Goal: Task Accomplishment & Management: Use online tool/utility

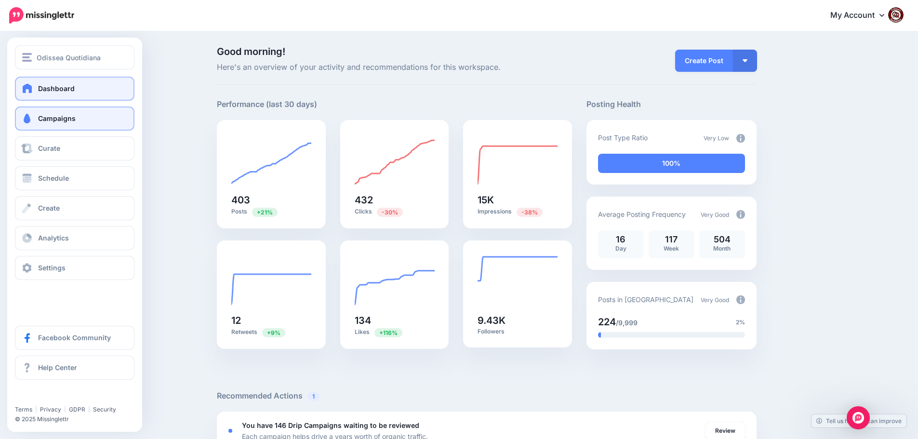
click at [35, 118] on link "Campaigns" at bounding box center [74, 118] width 119 height 24
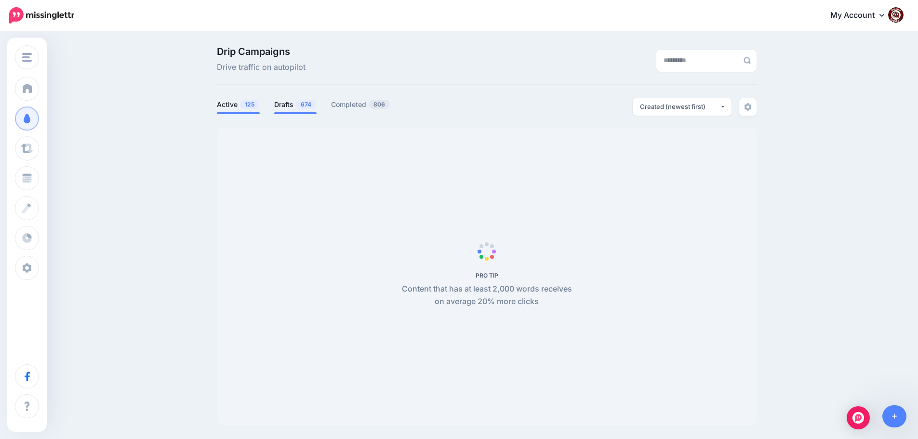
click at [297, 100] on link "Drafts 674" at bounding box center [295, 105] width 42 height 12
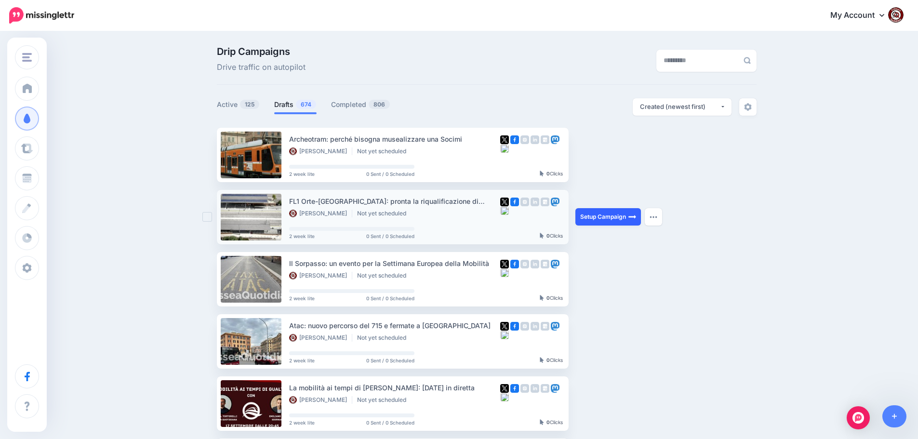
click at [605, 215] on link "Setup Campaign" at bounding box center [608, 216] width 66 height 17
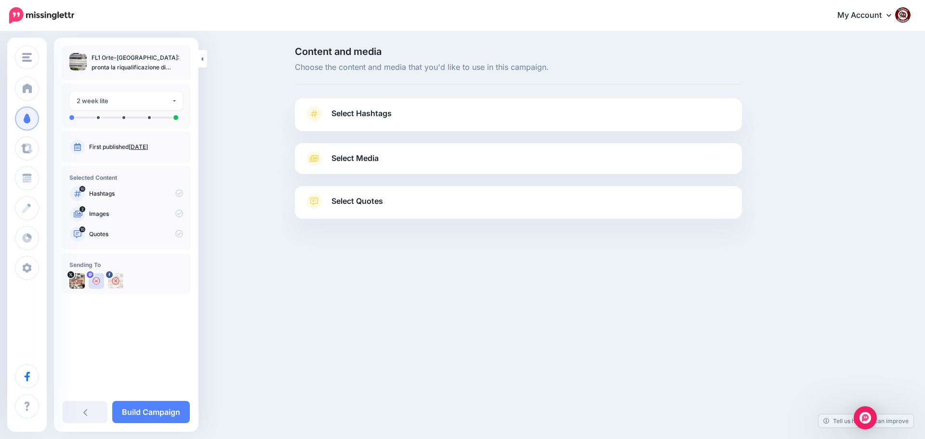
click at [370, 115] on span "Select Hashtags" at bounding box center [361, 113] width 60 height 13
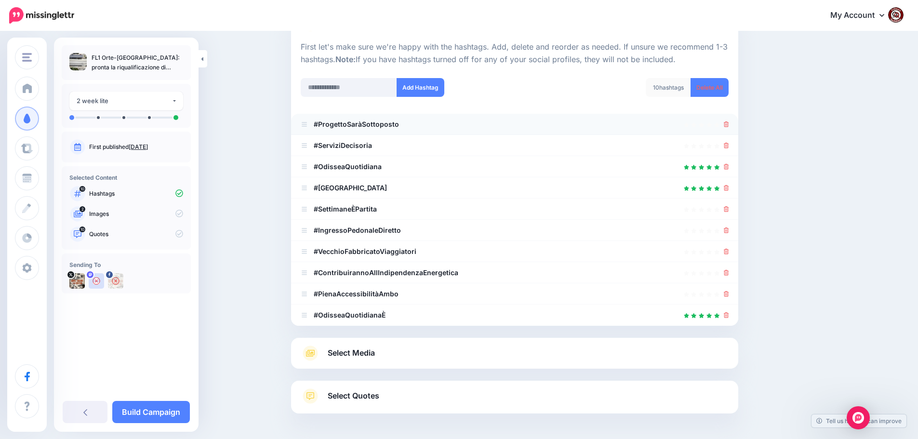
scroll to position [96, 0]
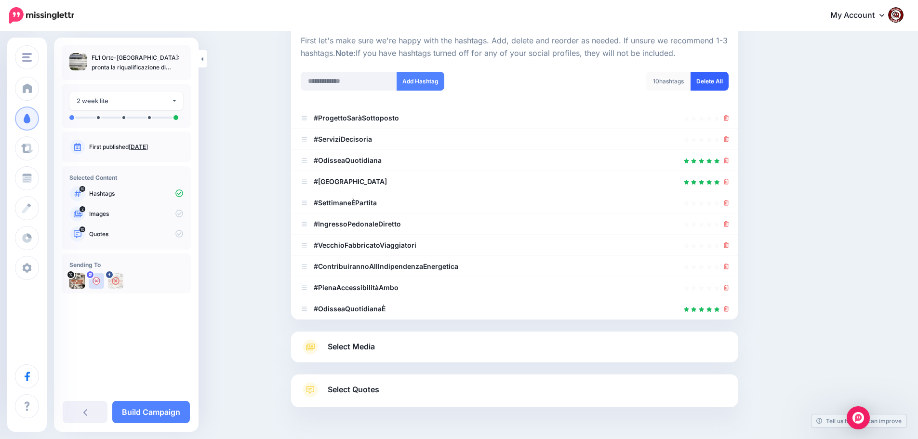
click at [710, 79] on link "Delete All" at bounding box center [709, 81] width 38 height 19
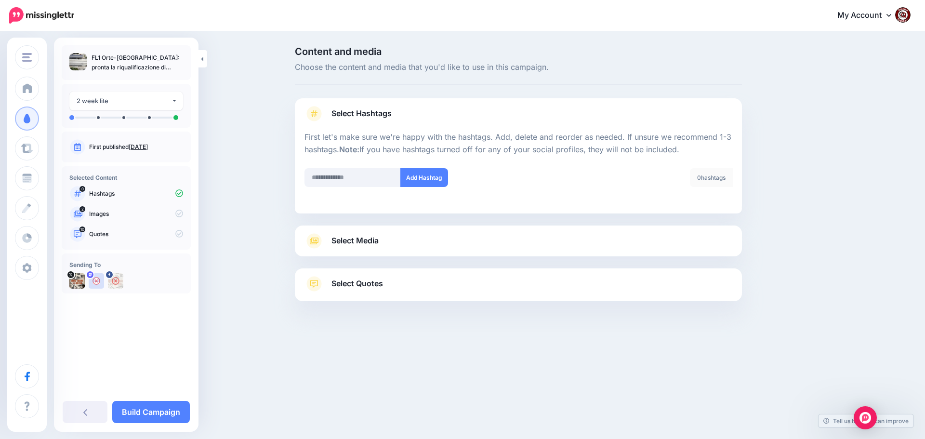
click at [364, 241] on span "Select Media" at bounding box center [354, 240] width 47 height 13
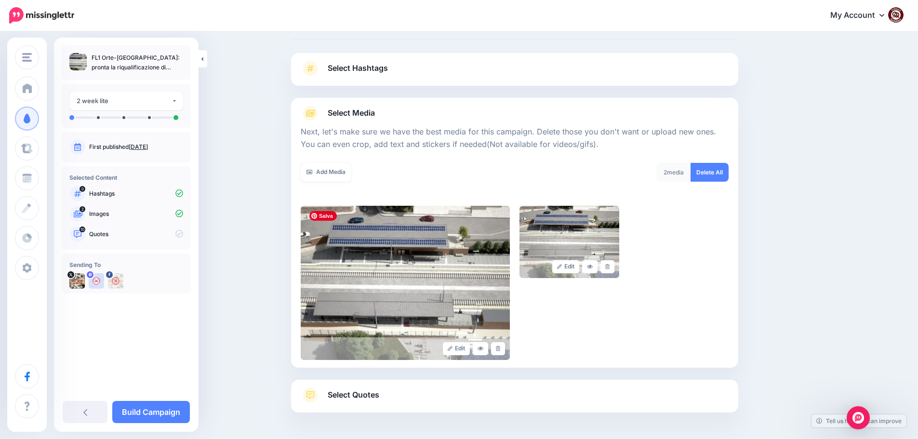
scroll to position [81, 0]
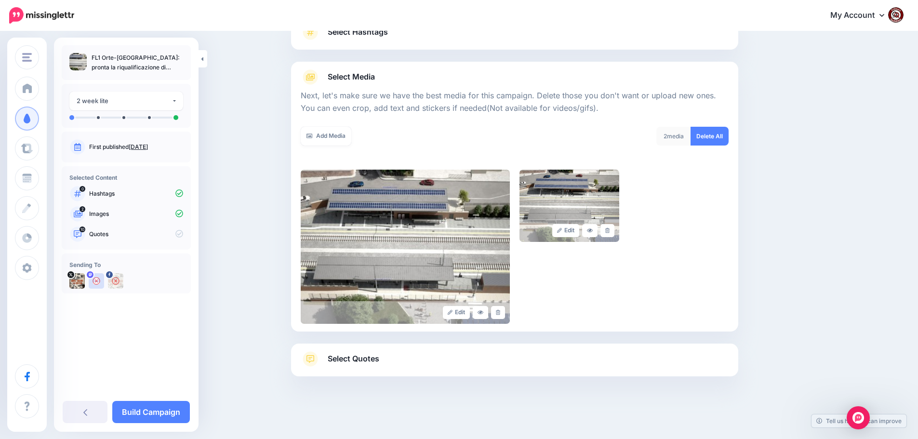
click at [362, 364] on span "Select Quotes" at bounding box center [354, 358] width 52 height 13
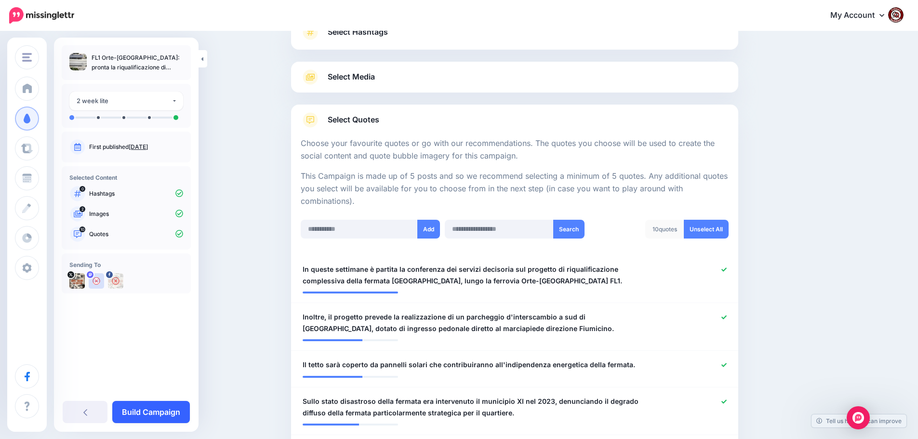
click at [154, 413] on link "Build Campaign" at bounding box center [151, 412] width 78 height 22
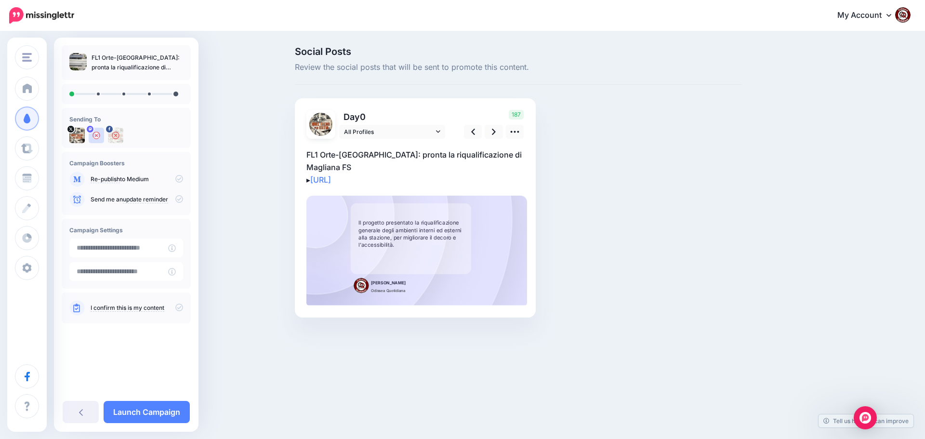
click at [402, 179] on p "FL1 Orte-[GEOGRAPHIC_DATA]: pronta la riqualificazione di Magliana FS ▸ [URL]" at bounding box center [415, 167] width 218 height 38
drag, startPoint x: 398, startPoint y: 180, endPoint x: 299, endPoint y: 149, distance: 103.9
click at [299, 149] on div "Day 0 All Profiles" at bounding box center [415, 207] width 241 height 219
paste textarea "**********"
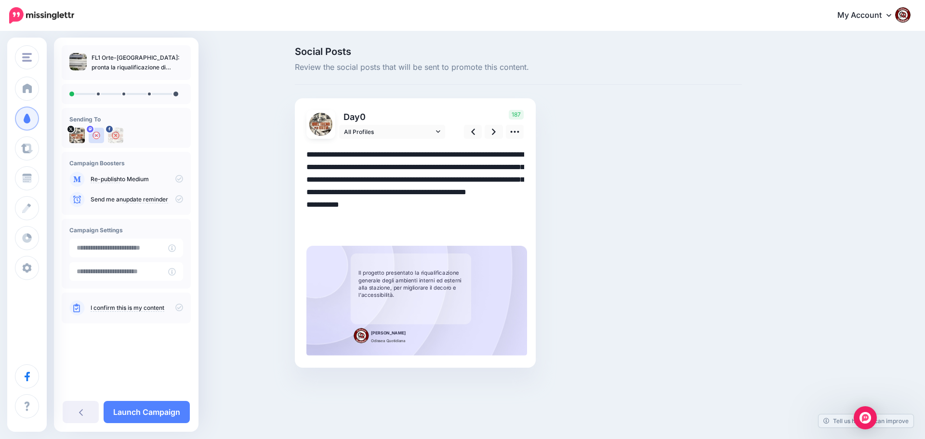
click at [396, 218] on textarea "**********" at bounding box center [415, 192] width 218 height 88
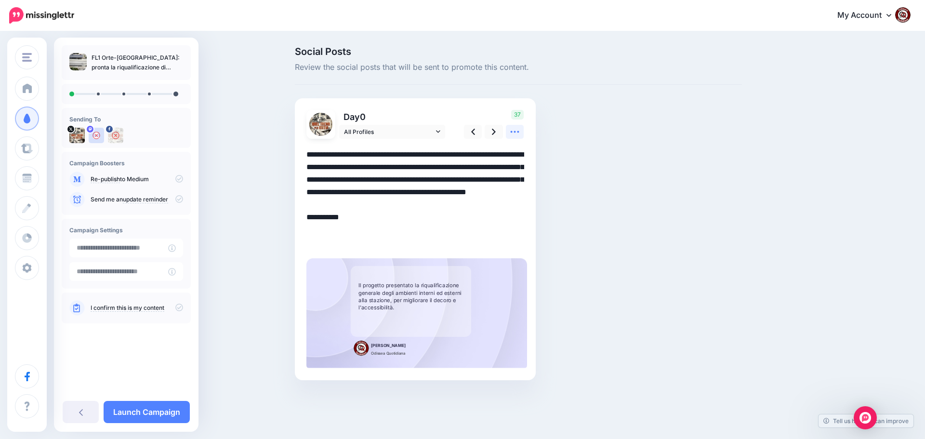
click at [513, 132] on icon at bounding box center [515, 132] width 10 height 10
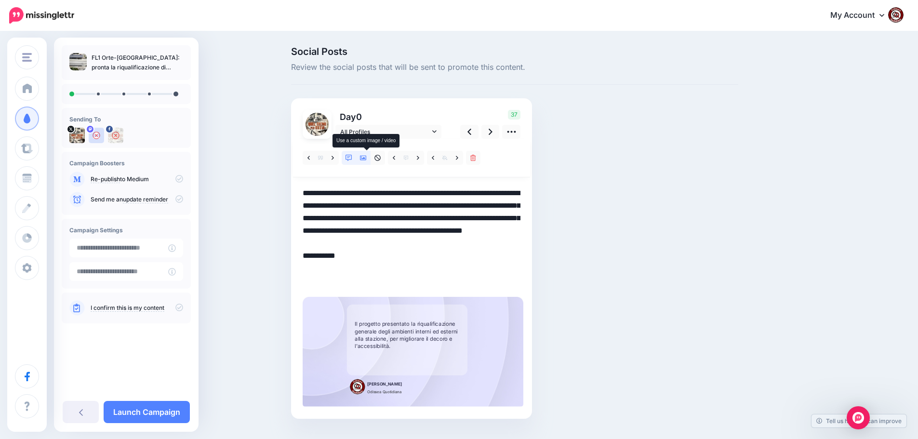
click at [367, 158] on icon at bounding box center [363, 158] width 7 height 5
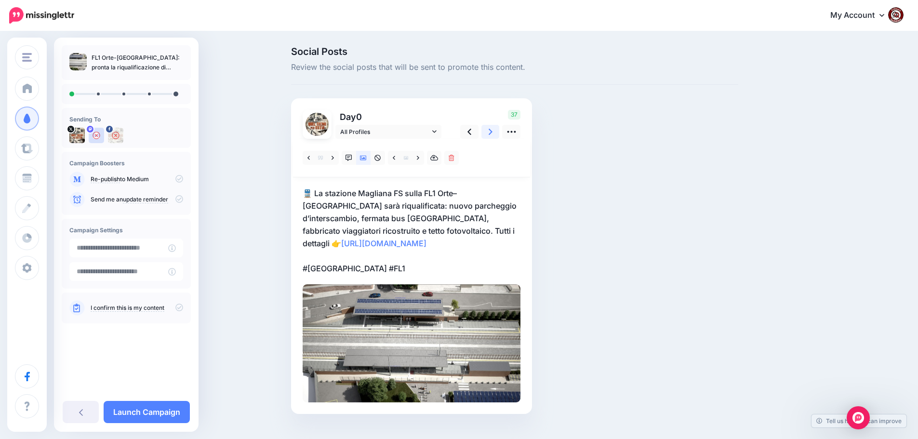
click at [492, 131] on icon at bounding box center [490, 132] width 4 height 10
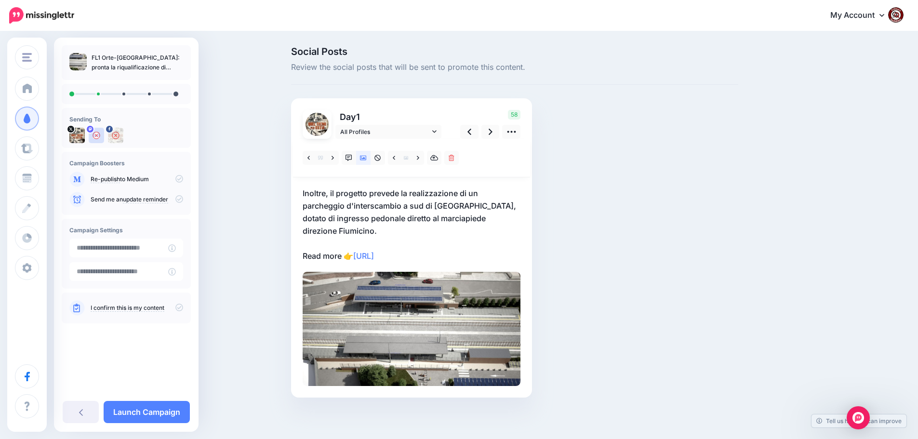
click at [443, 255] on p "Inoltre, il progetto prevede la realizzazione di un parcheggio d'interscambio a…" at bounding box center [411, 224] width 218 height 75
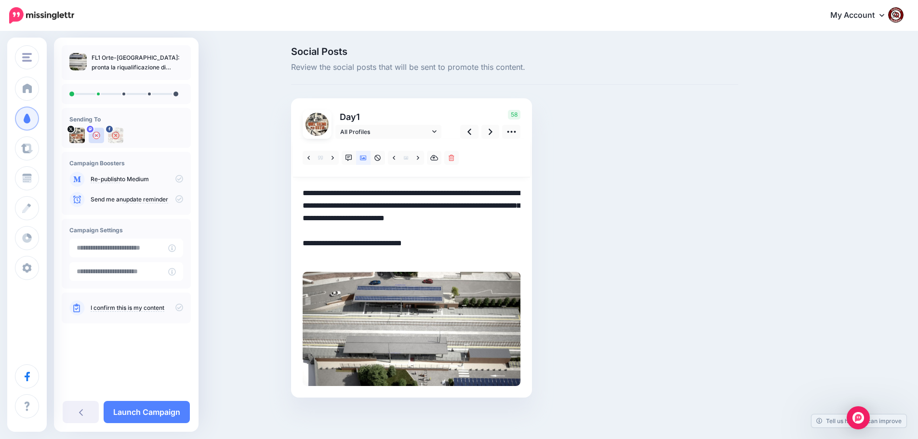
drag, startPoint x: 443, startPoint y: 255, endPoint x: 294, endPoint y: 195, distance: 161.2
click at [294, 195] on div "Social Posts Review the social posts that will be sent to promote this content.…" at bounding box center [514, 237] width 461 height 380
paste textarea "**********"
click at [395, 244] on textarea "**********" at bounding box center [411, 224] width 218 height 75
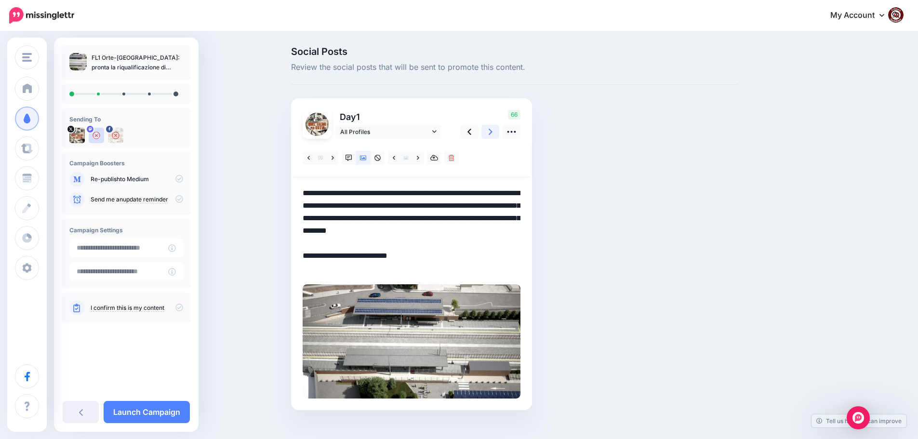
click at [492, 133] on icon at bounding box center [490, 132] width 4 height 10
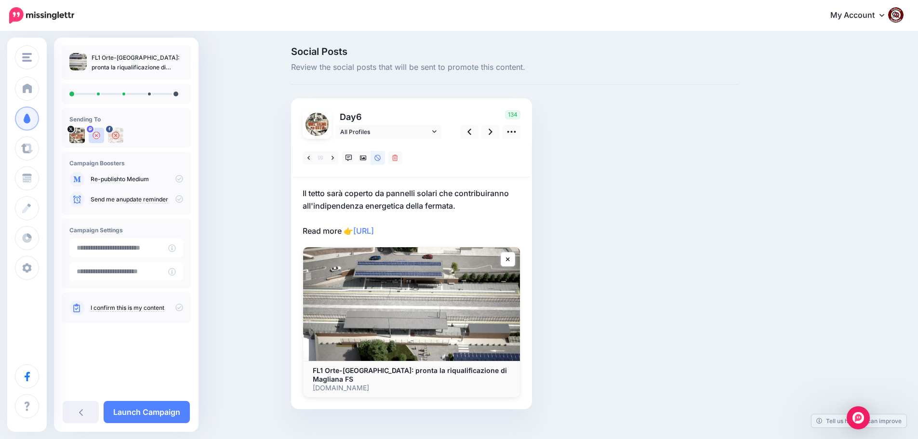
click at [444, 231] on p "Il tetto sarà coperto da pannelli solari che contribuiranno all'indipendenza en…" at bounding box center [411, 212] width 218 height 50
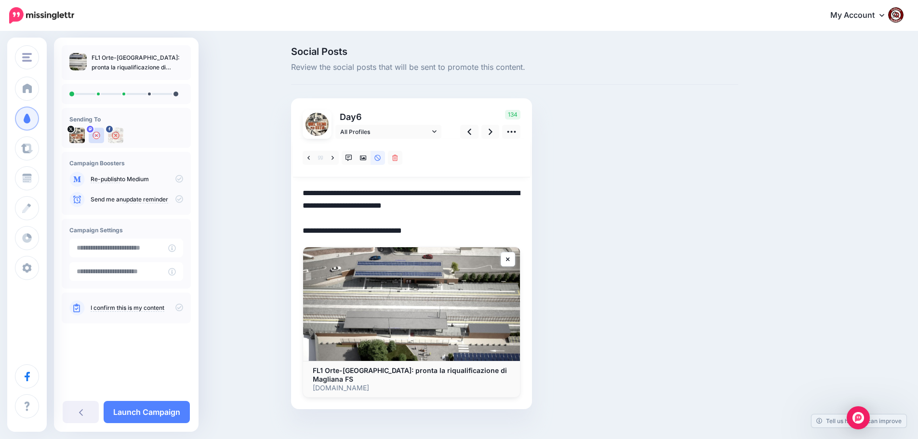
drag, startPoint x: 444, startPoint y: 231, endPoint x: 284, endPoint y: 188, distance: 165.7
click at [284, 188] on div "Social Posts Review the social posts that will be sent to promote this content.…" at bounding box center [459, 242] width 918 height 420
paste textarea "**********"
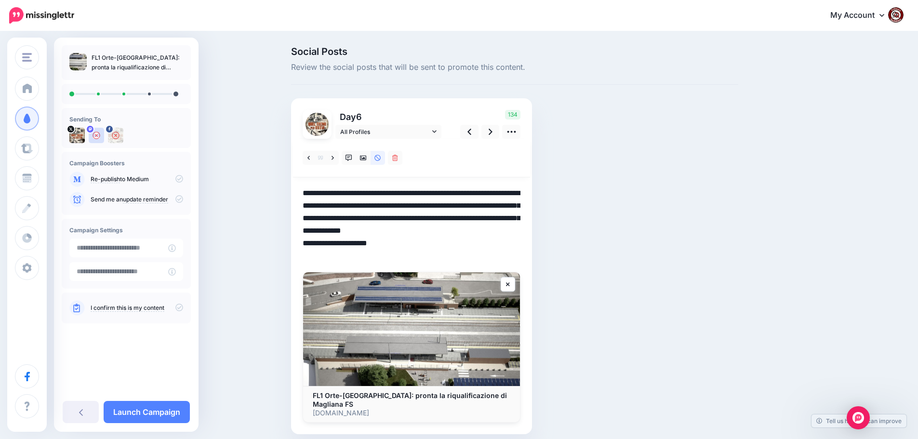
click at [411, 242] on textarea "**********" at bounding box center [411, 224] width 218 height 75
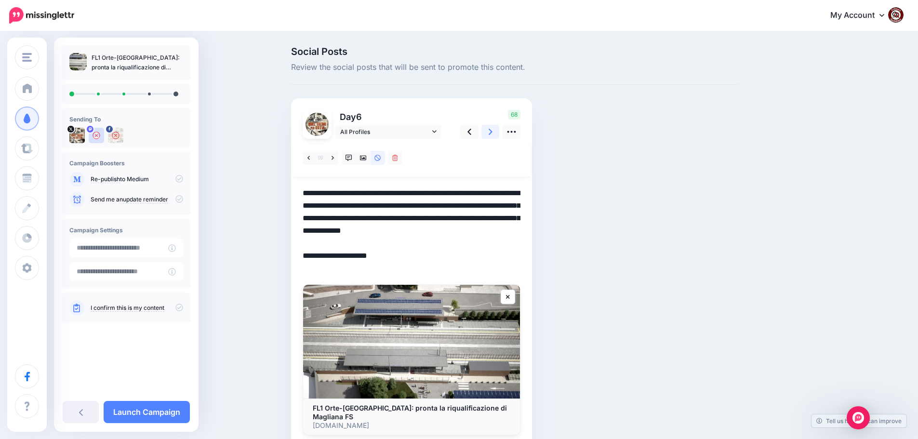
click at [496, 131] on link at bounding box center [490, 132] width 18 height 14
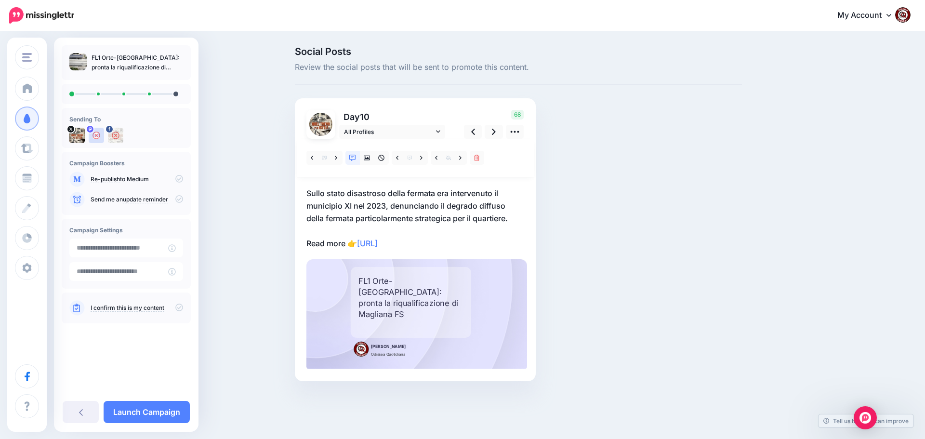
click at [447, 242] on p "Sullo stato disastroso della fermata era intervenuto il municipio XI nel 2023, …" at bounding box center [415, 218] width 218 height 63
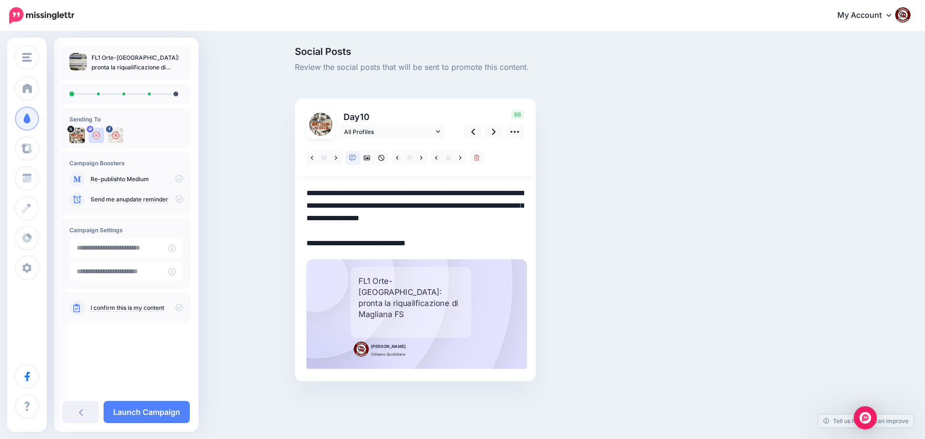
drag, startPoint x: 443, startPoint y: 242, endPoint x: 290, endPoint y: 189, distance: 161.6
click at [290, 189] on div "Social Posts Review the social posts that will be sent to promote this content.…" at bounding box center [518, 228] width 461 height 363
paste textarea "**********"
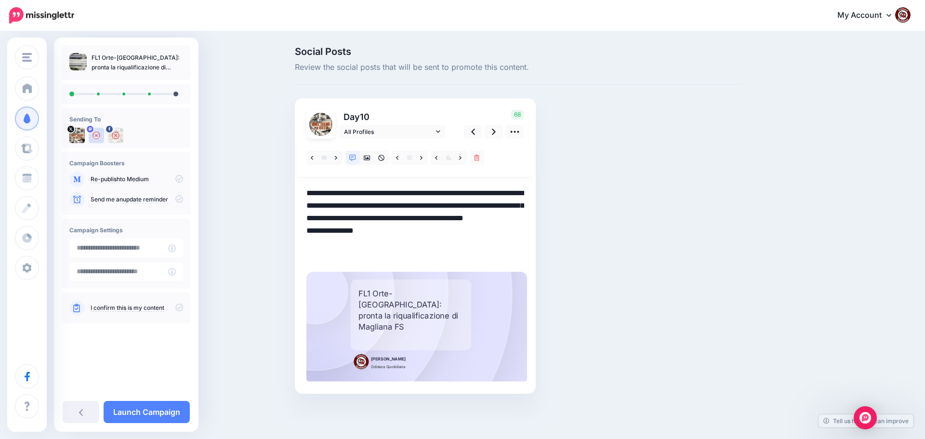
click at [395, 244] on textarea "**********" at bounding box center [415, 224] width 218 height 75
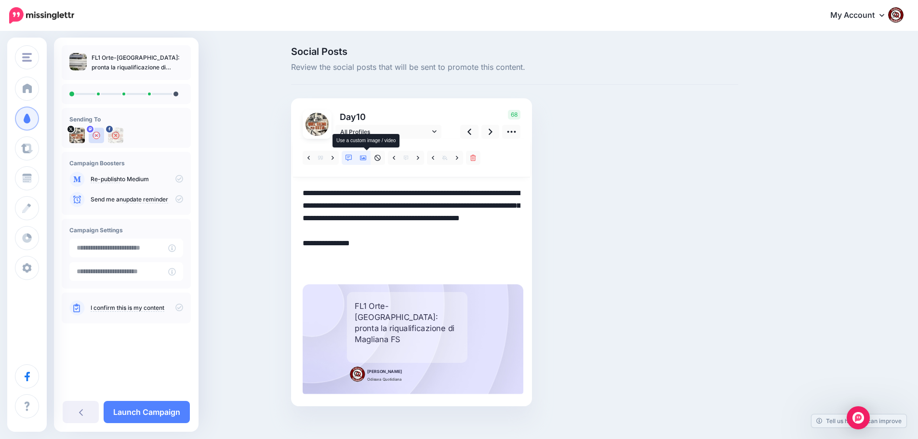
click at [367, 157] on icon at bounding box center [363, 158] width 7 height 5
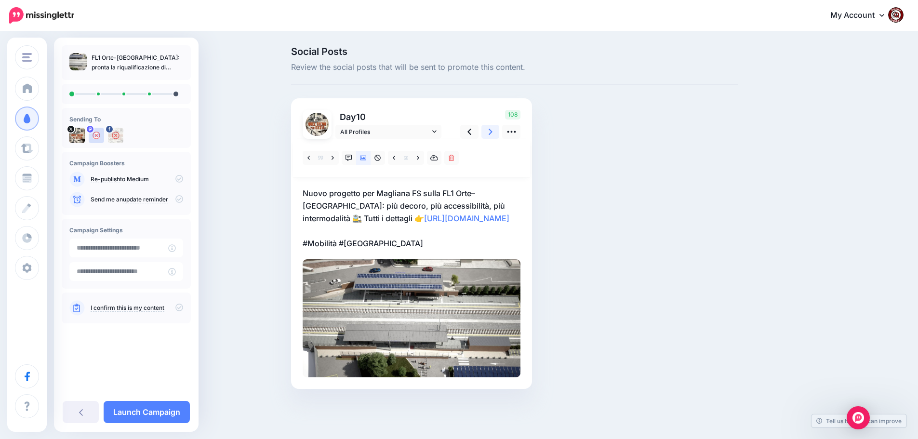
click at [492, 131] on icon at bounding box center [490, 132] width 4 height 10
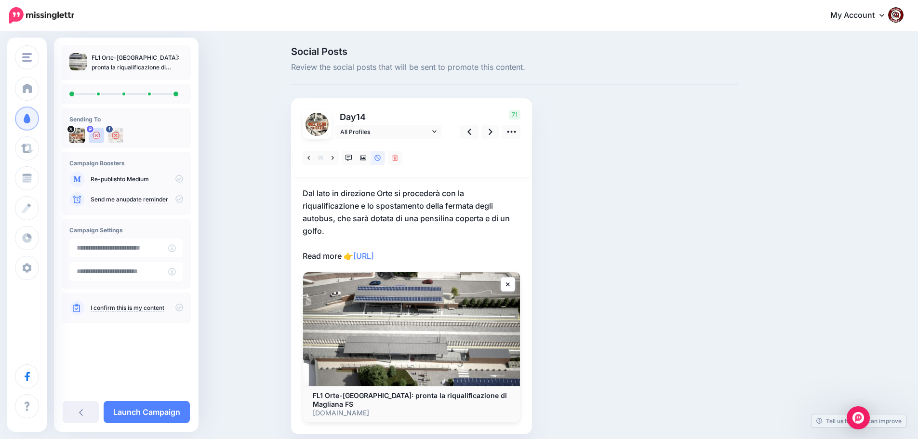
click at [449, 256] on p "Dal lato in direzione Orte si procederà con la riqualificazione e lo spostament…" at bounding box center [411, 224] width 218 height 75
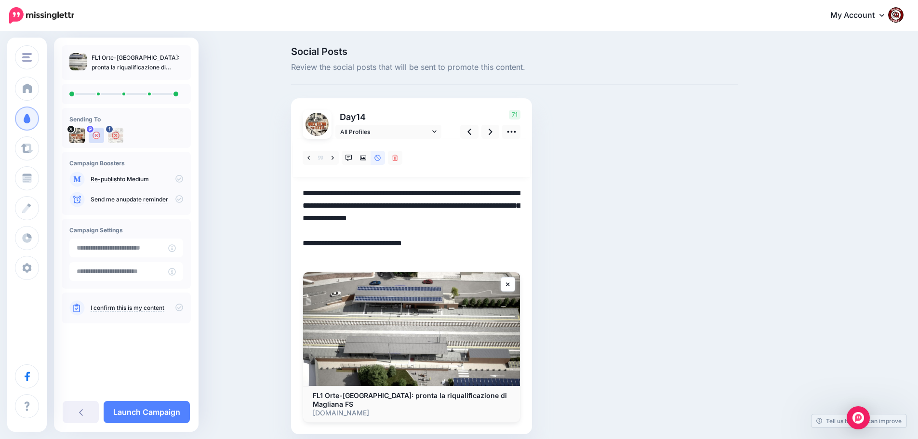
drag, startPoint x: 437, startPoint y: 254, endPoint x: 293, endPoint y: 183, distance: 161.3
click at [293, 183] on div "Social Posts Review the social posts that will be sent to promote this content.…" at bounding box center [514, 255] width 461 height 416
paste textarea "**********"
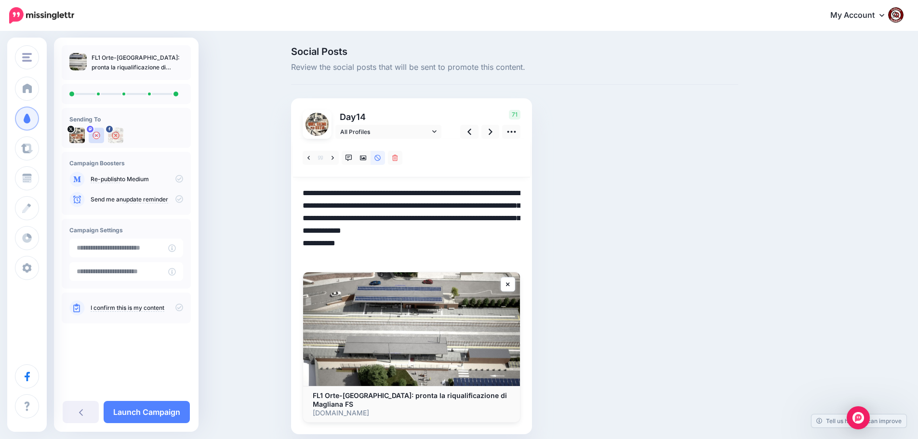
click at [397, 243] on textarea "**********" at bounding box center [411, 224] width 218 height 75
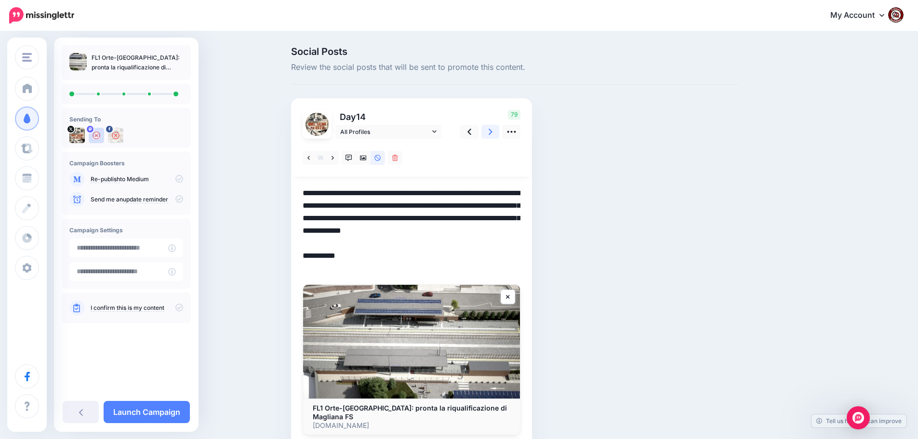
type textarea "**********"
click at [491, 131] on link at bounding box center [490, 132] width 18 height 14
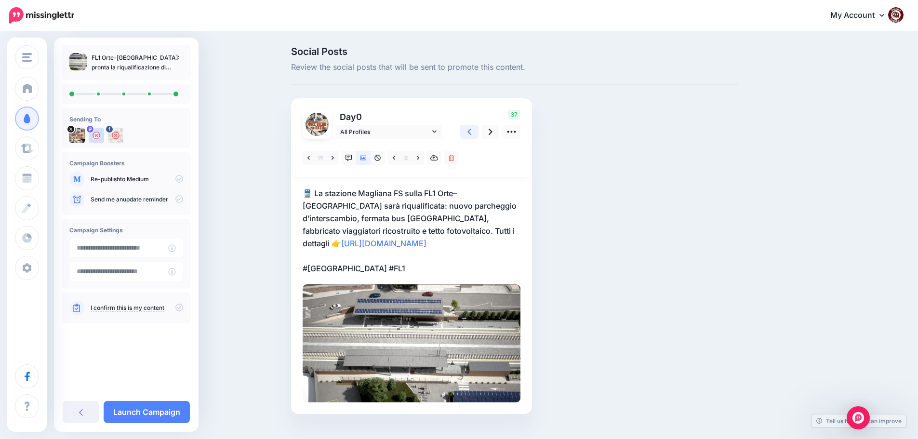
click at [470, 133] on link at bounding box center [469, 132] width 18 height 14
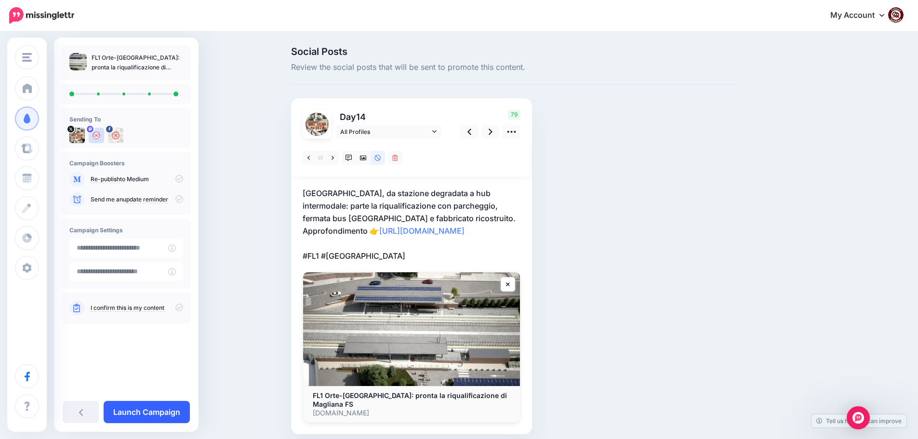
click at [136, 414] on link "Launch Campaign" at bounding box center [147, 412] width 86 height 22
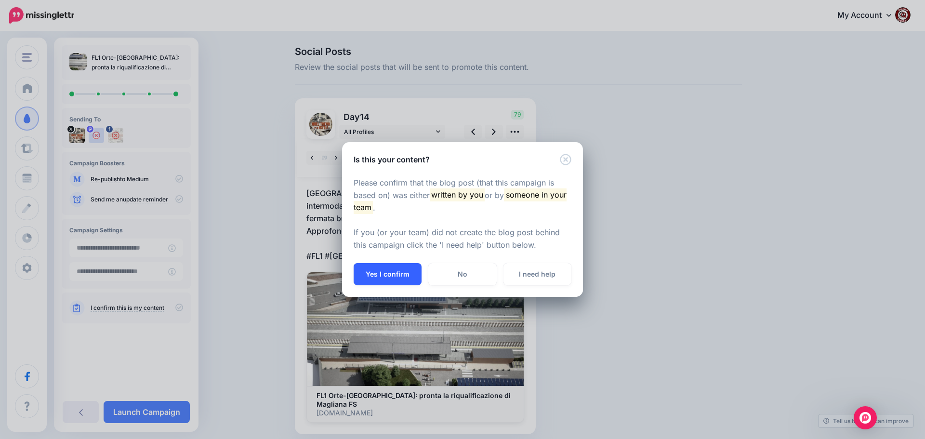
click at [390, 273] on button "Yes I confirm" at bounding box center [388, 274] width 68 height 22
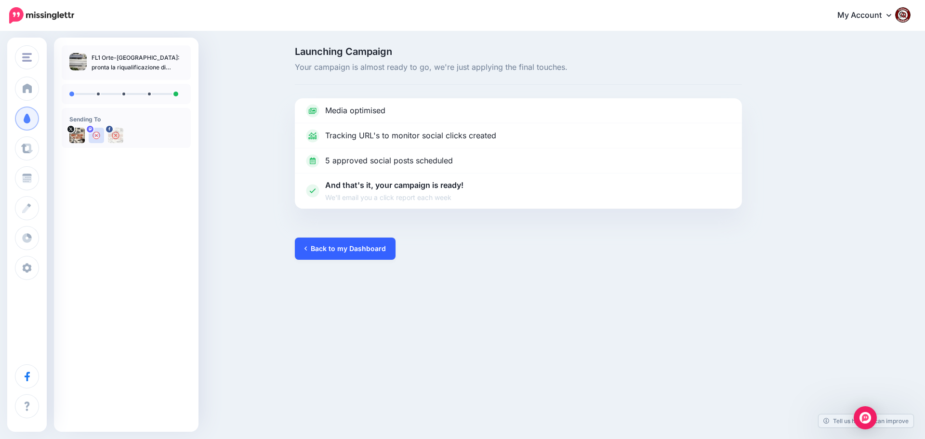
click at [345, 249] on link "Back to my Dashboard" at bounding box center [345, 248] width 101 height 22
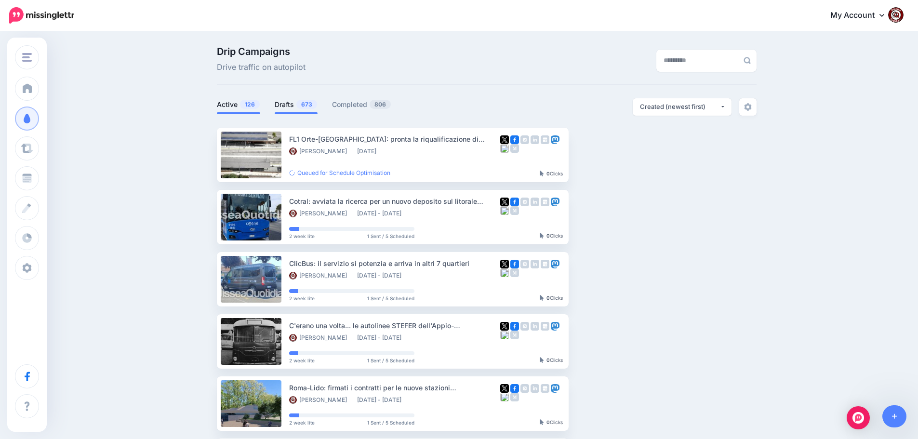
click at [302, 104] on span "673" at bounding box center [306, 104] width 21 height 9
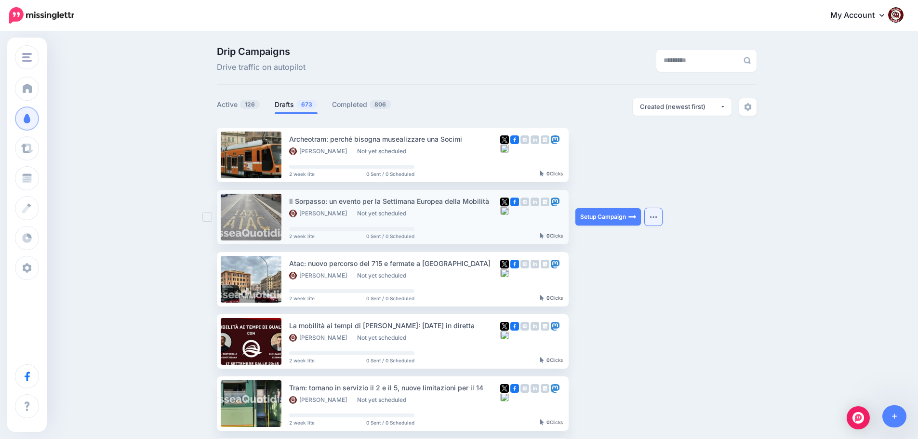
click at [653, 221] on button "button" at bounding box center [652, 216] width 17 height 17
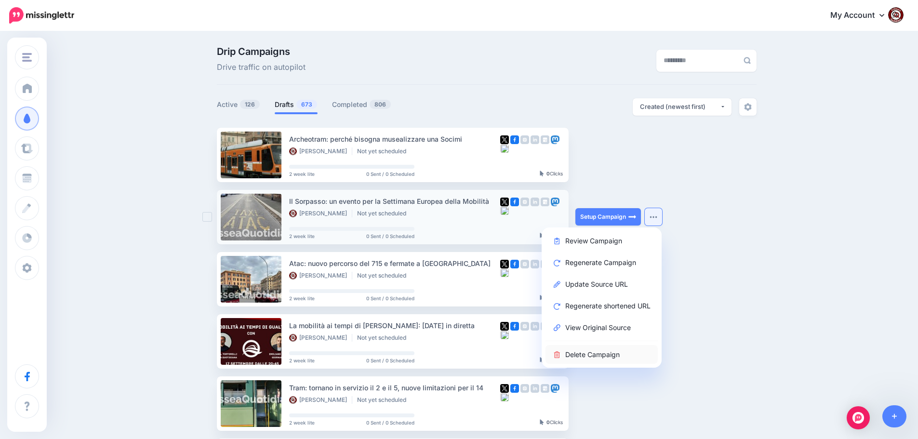
click at [588, 355] on link "Delete Campaign" at bounding box center [601, 354] width 112 height 19
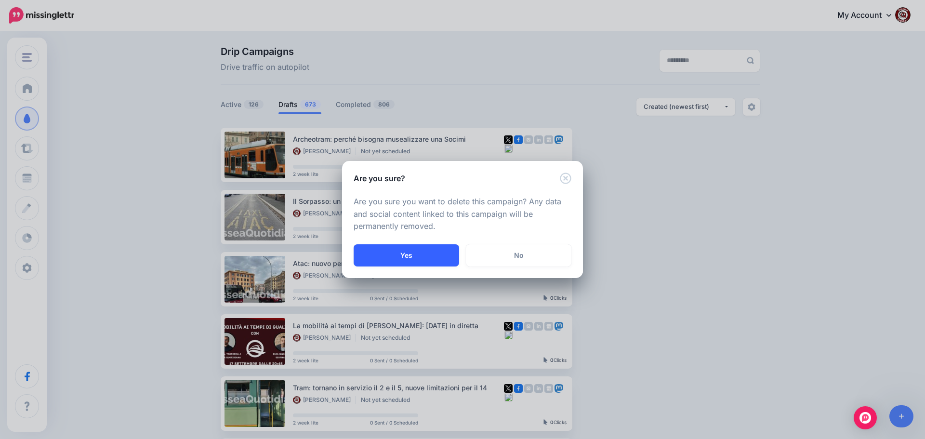
click at [416, 252] on button "Yes" at bounding box center [406, 255] width 105 height 22
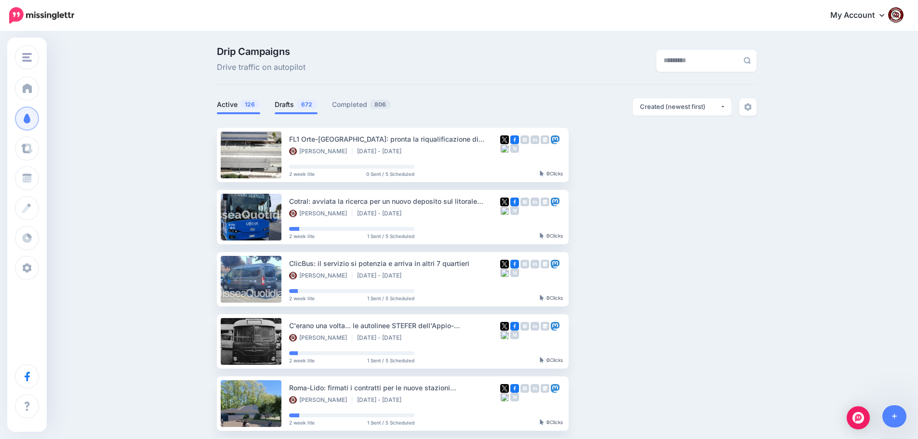
click at [290, 106] on link "Drafts 672" at bounding box center [296, 105] width 43 height 12
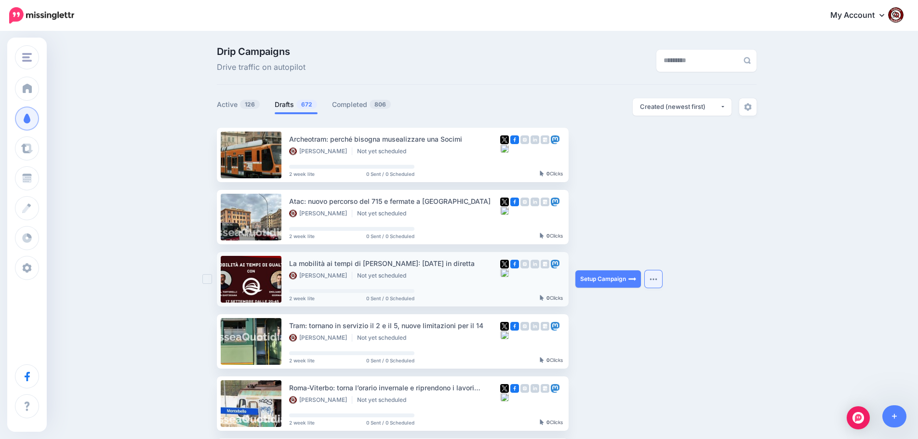
click at [657, 279] on img "button" at bounding box center [653, 278] width 8 height 3
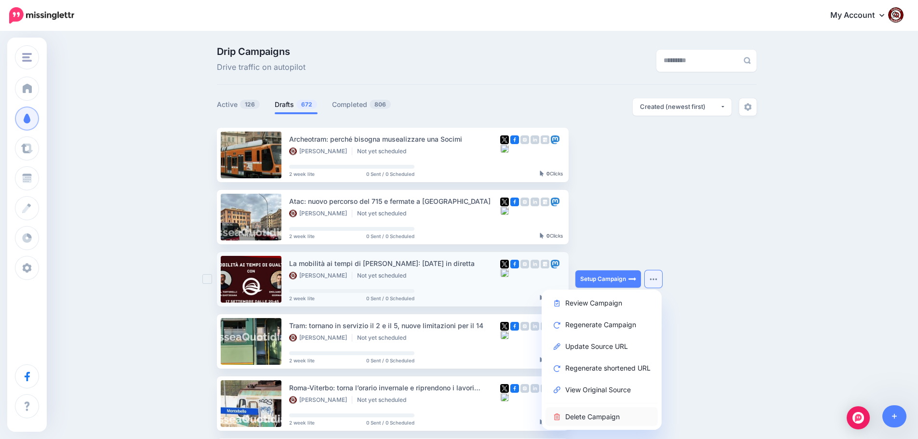
click at [599, 419] on link "Delete Campaign" at bounding box center [601, 416] width 112 height 19
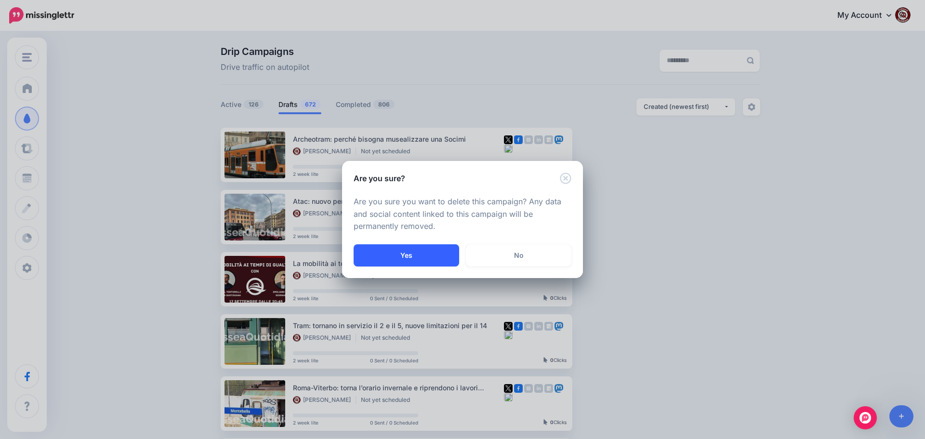
click at [404, 256] on button "Yes" at bounding box center [406, 255] width 105 height 22
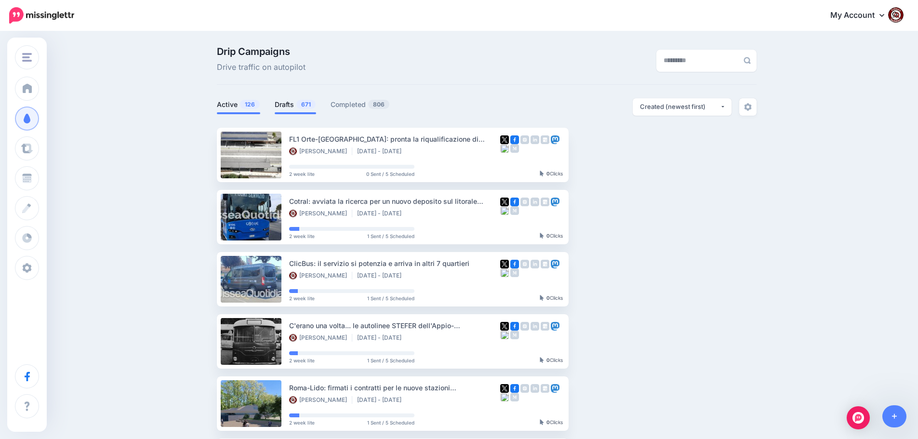
click at [290, 99] on link "Drafts 671" at bounding box center [295, 105] width 41 height 12
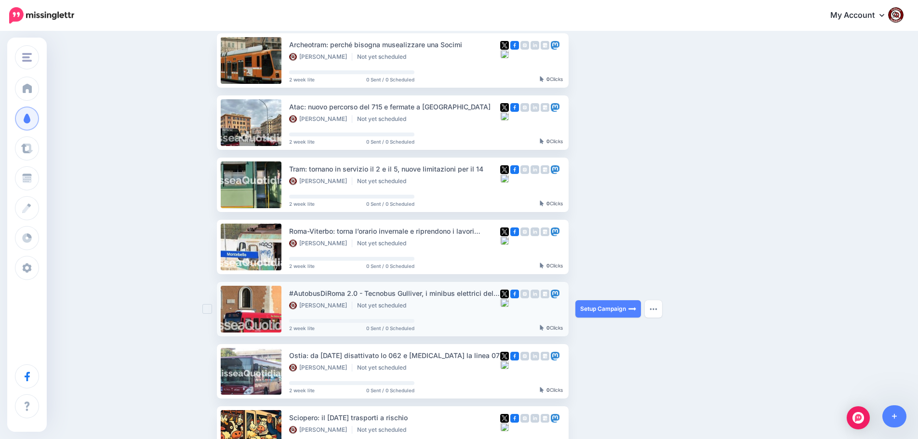
scroll to position [96, 0]
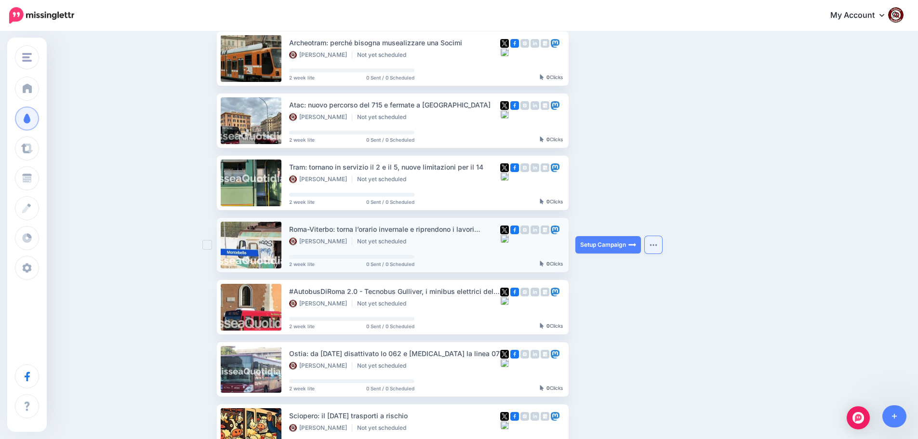
click at [656, 244] on img "button" at bounding box center [653, 244] width 8 height 3
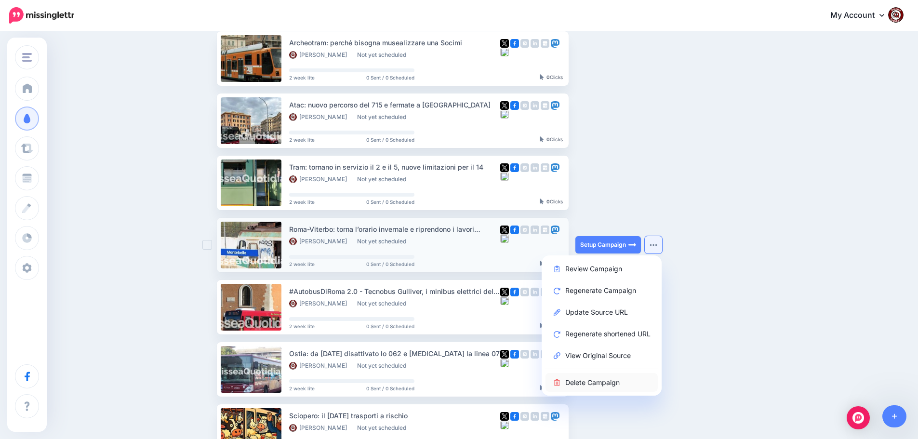
click at [587, 383] on link "Delete Campaign" at bounding box center [601, 382] width 112 height 19
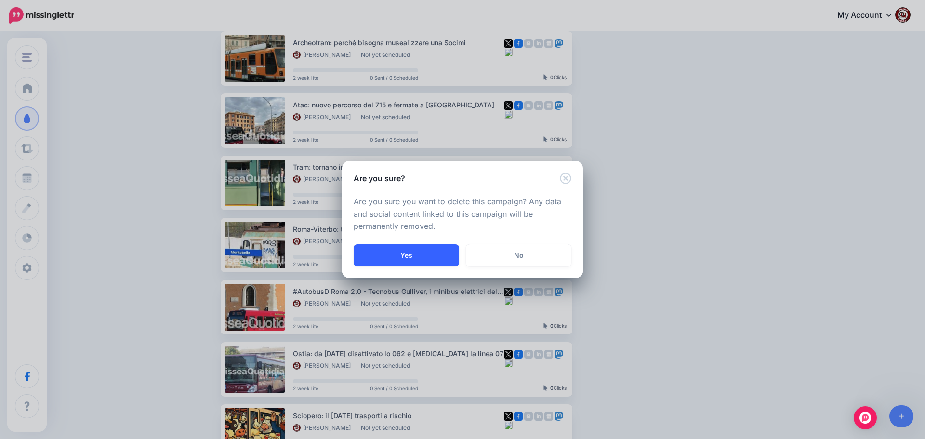
click at [412, 258] on button "Yes" at bounding box center [406, 255] width 105 height 22
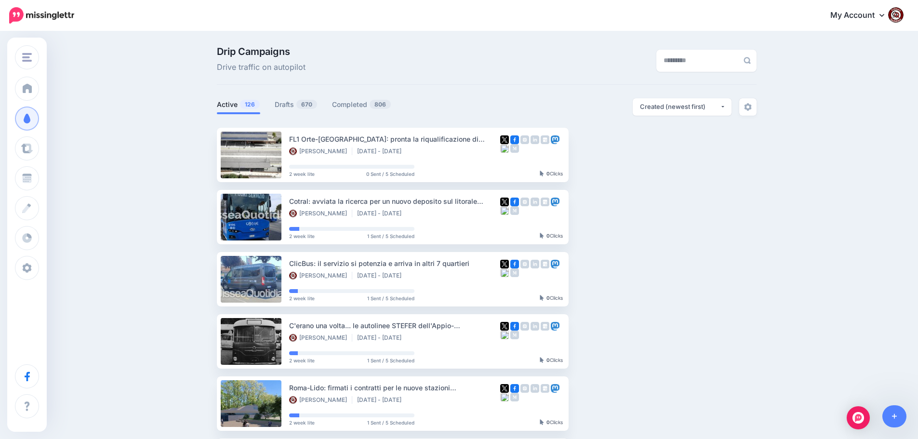
scroll to position [83, 0]
